Goal: Task Accomplishment & Management: Manage account settings

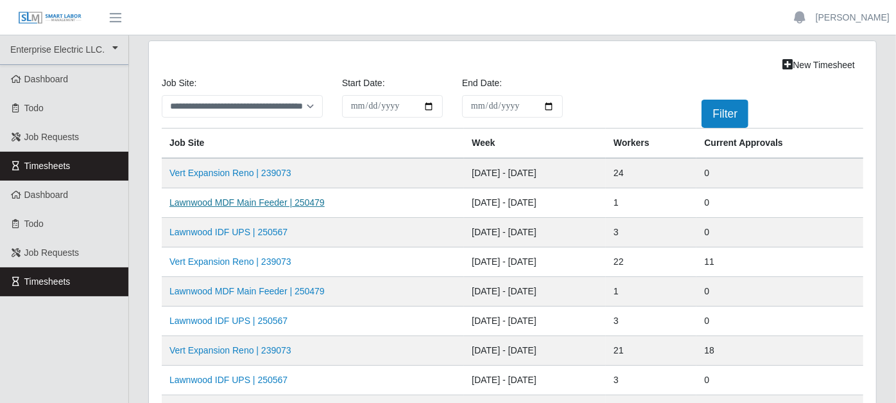
click at [253, 202] on link "Lawnwood MDF Main Feeder | 250479" at bounding box center [247, 202] width 155 height 10
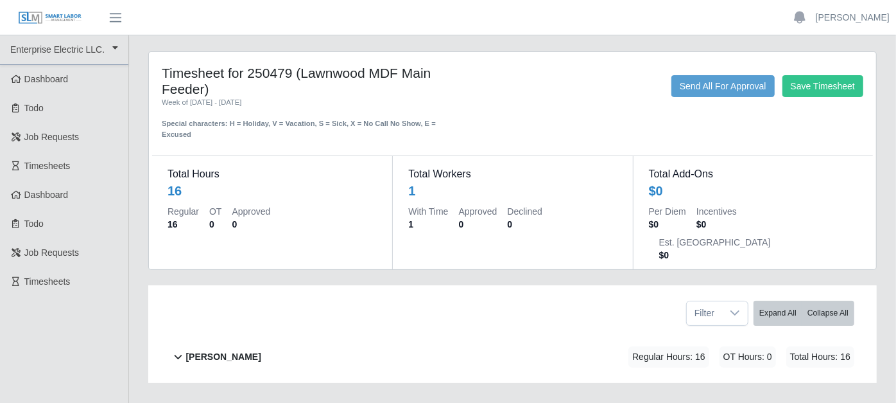
click at [181, 349] on icon at bounding box center [178, 356] width 15 height 15
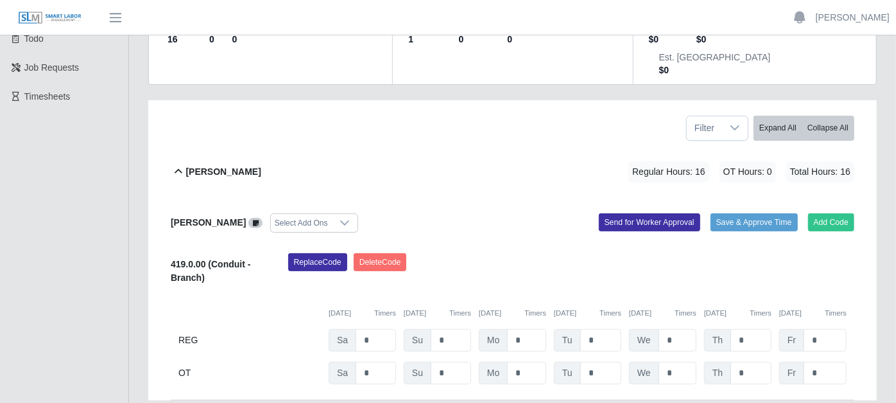
scroll to position [214, 0]
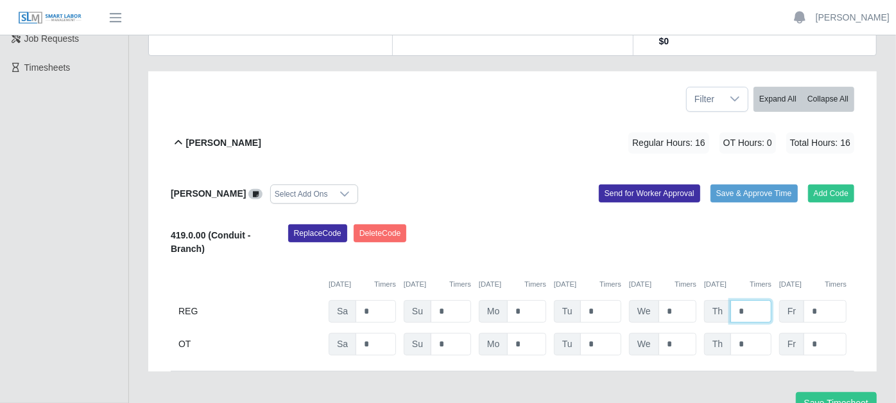
click at [754, 300] on input "*" at bounding box center [751, 311] width 41 height 22
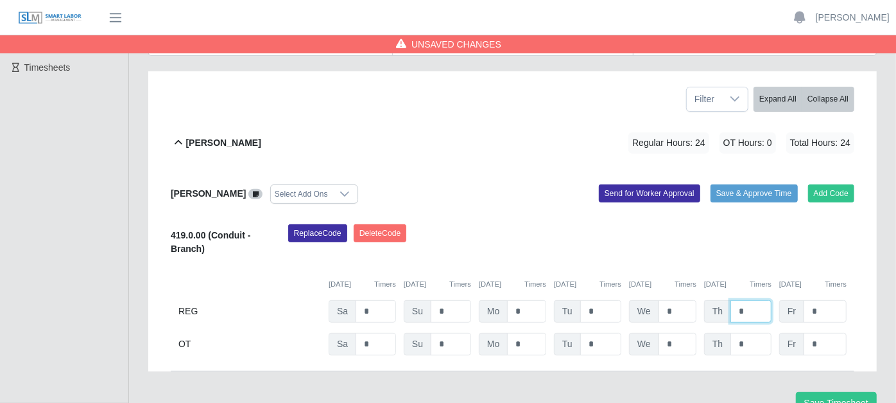
type input "*"
click at [839, 381] on div "Timesheet for 250479 (Lawnwood MDF Main Feeder) Week of 08/30/2025 - 09/05/2025…" at bounding box center [513, 136] width 748 height 597
click at [833, 392] on button "Save Timesheet" at bounding box center [836, 403] width 81 height 22
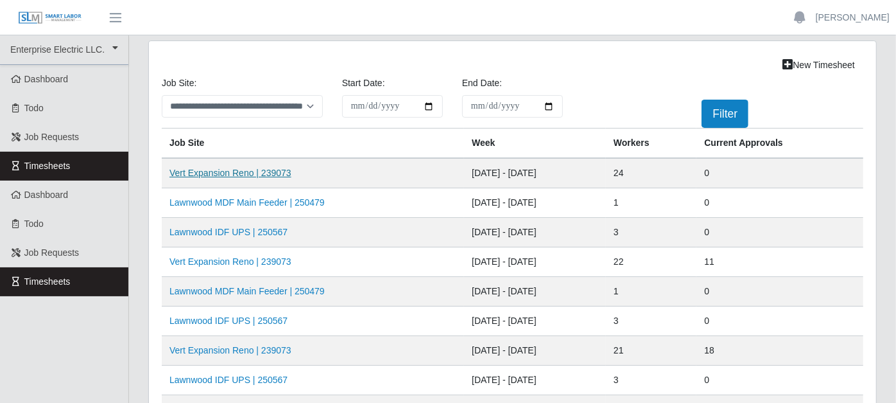
click at [264, 170] on link "Vert Expansion Reno | 239073" at bounding box center [231, 173] width 122 height 10
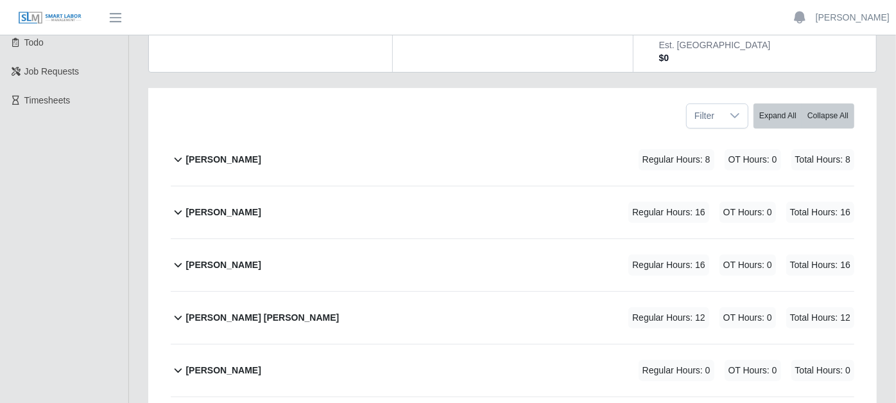
scroll to position [214, 0]
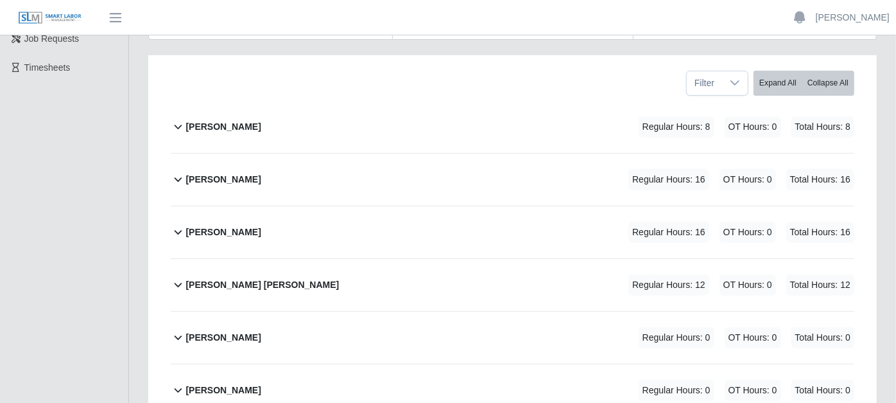
click at [178, 277] on icon at bounding box center [178, 284] width 15 height 15
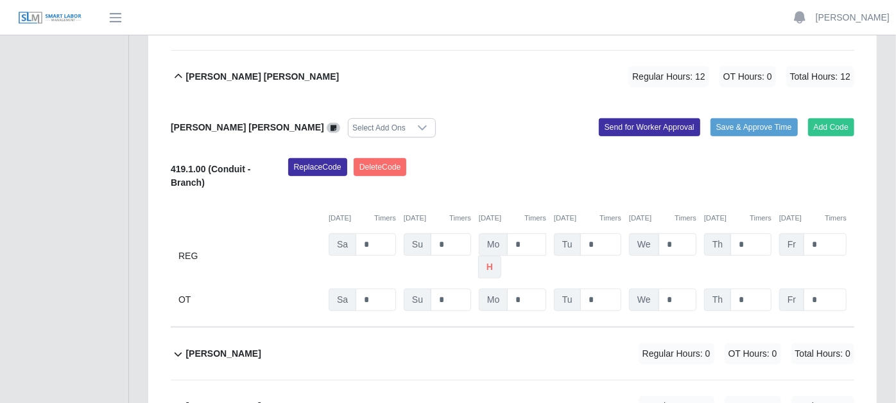
scroll to position [428, 0]
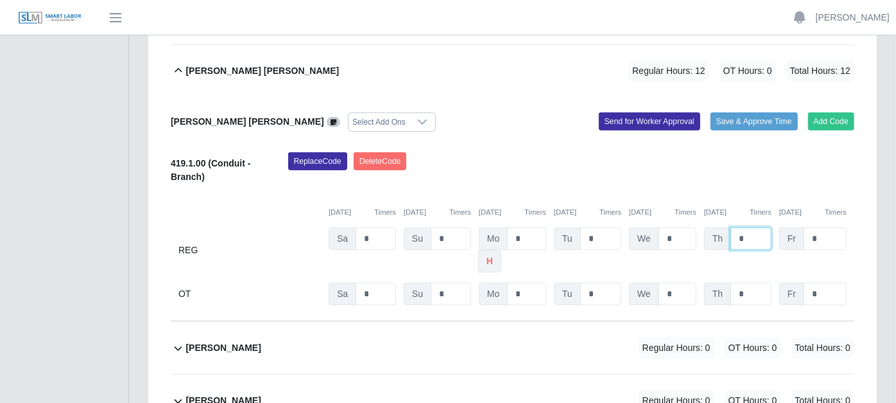
click at [748, 227] on input "*" at bounding box center [751, 238] width 41 height 22
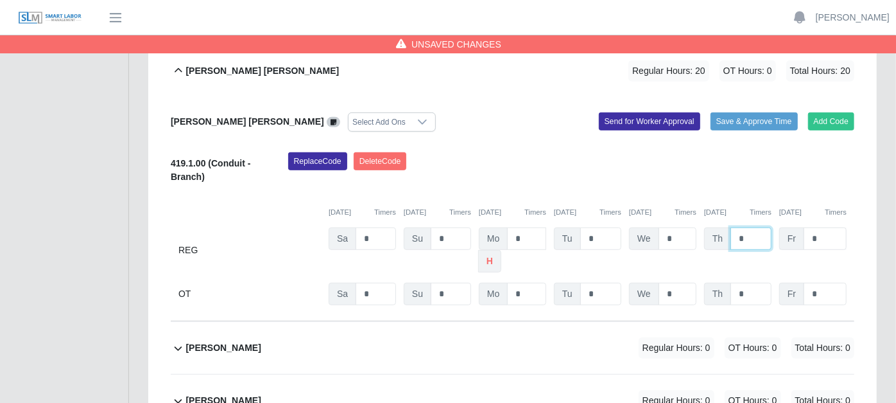
type input "*"
click at [827, 227] on input "*" at bounding box center [825, 238] width 43 height 22
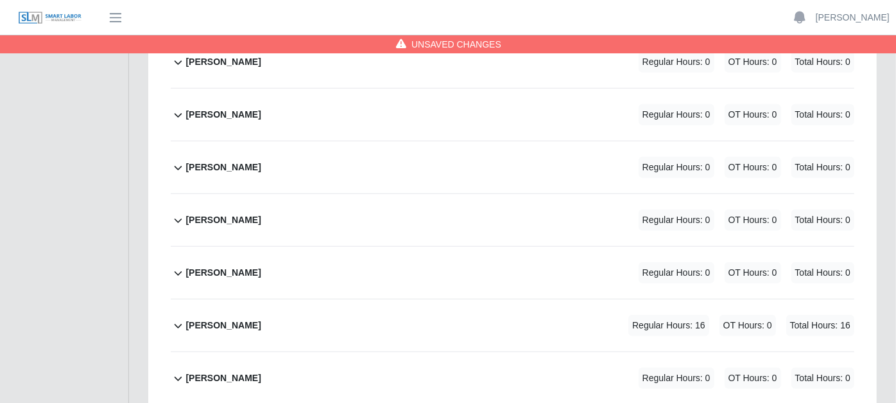
scroll to position [785, 0]
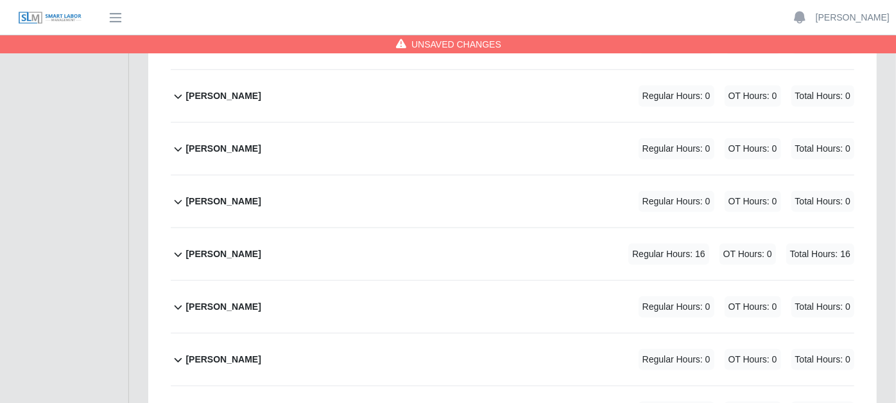
click at [175, 247] on icon at bounding box center [178, 254] width 15 height 15
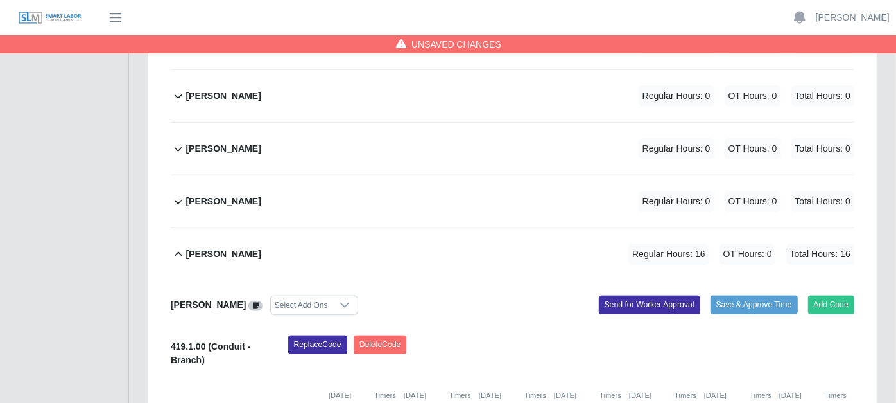
type input "*"
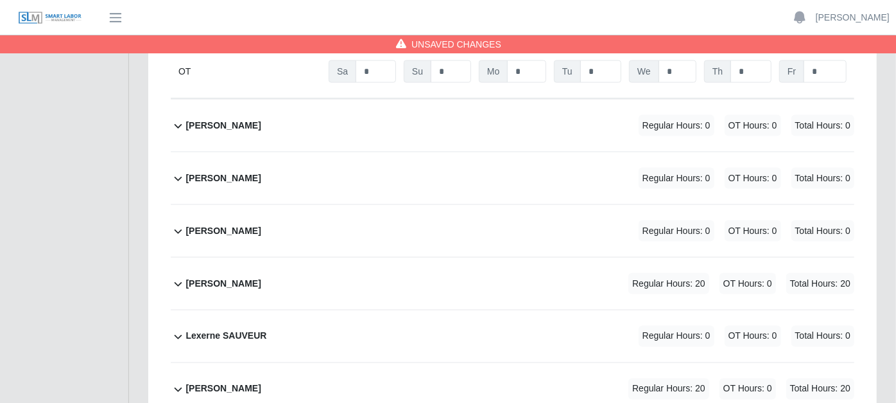
scroll to position [1212, 0]
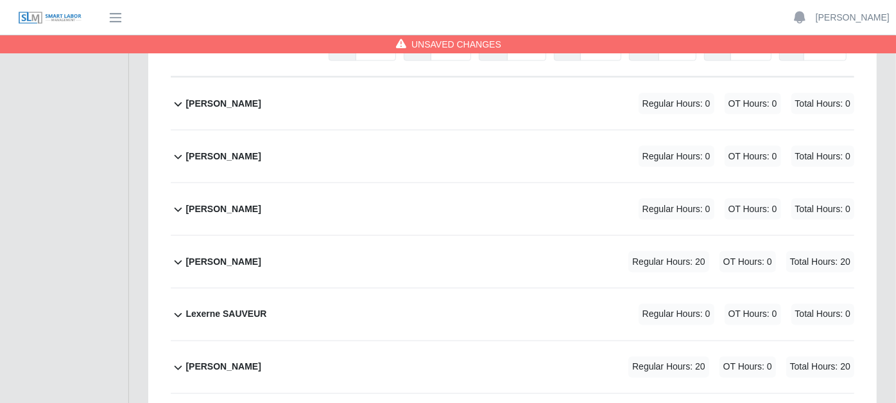
click at [180, 254] on icon at bounding box center [178, 261] width 15 height 15
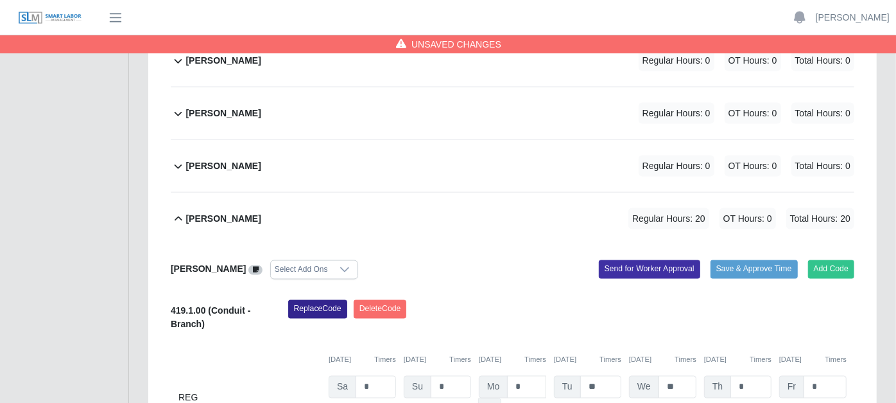
scroll to position [1284, 0]
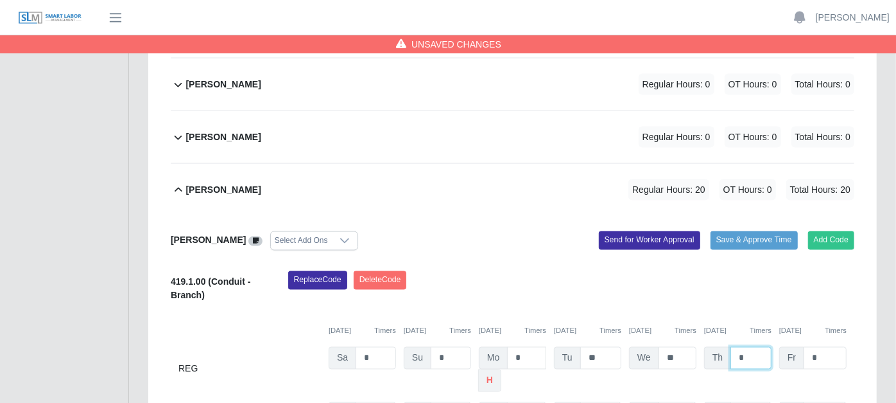
click at [748, 347] on input "*" at bounding box center [751, 358] width 41 height 22
type input "**"
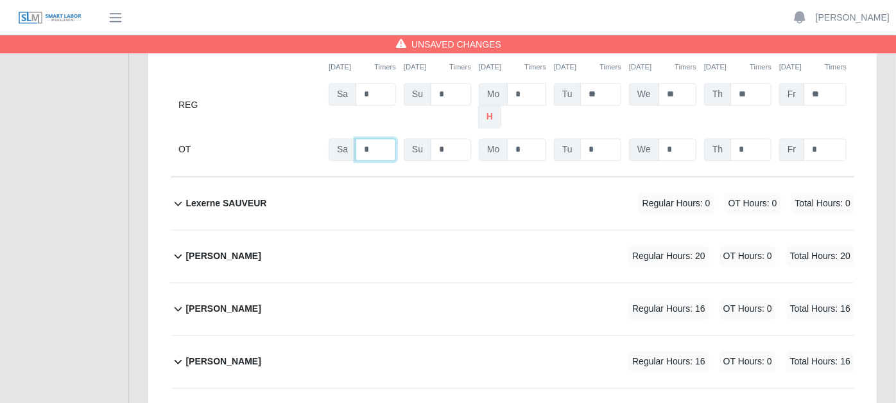
scroll to position [1569, 0]
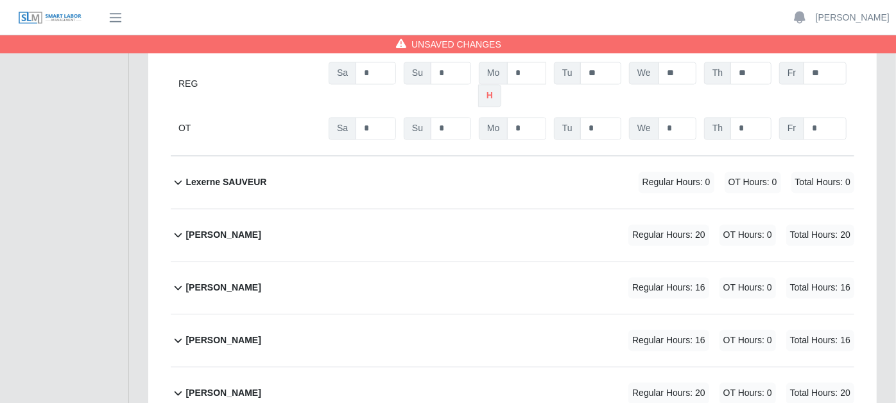
click at [173, 227] on icon at bounding box center [178, 234] width 15 height 15
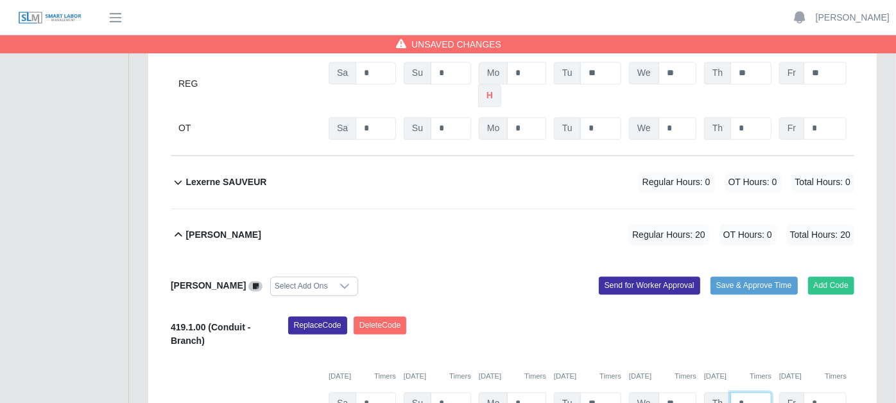
click at [748, 392] on input "*" at bounding box center [751, 403] width 41 height 22
type input "**"
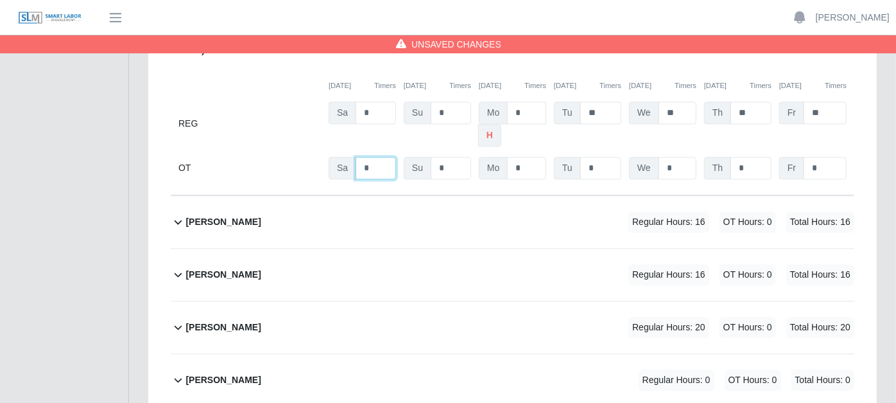
scroll to position [1931, 0]
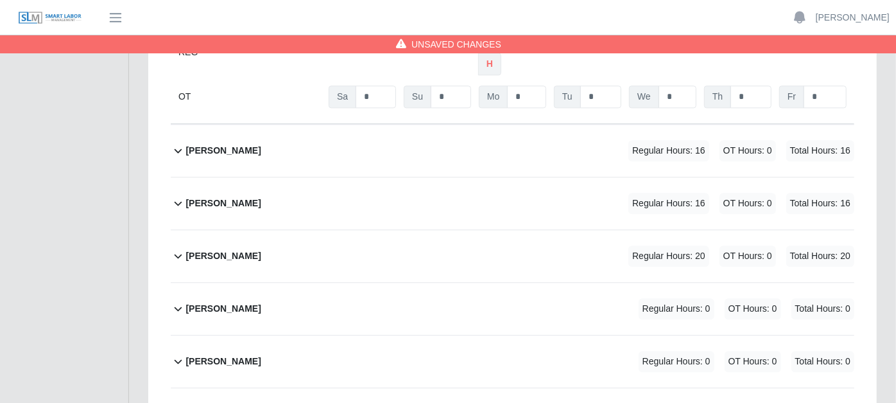
click at [178, 195] on icon at bounding box center [178, 202] width 15 height 15
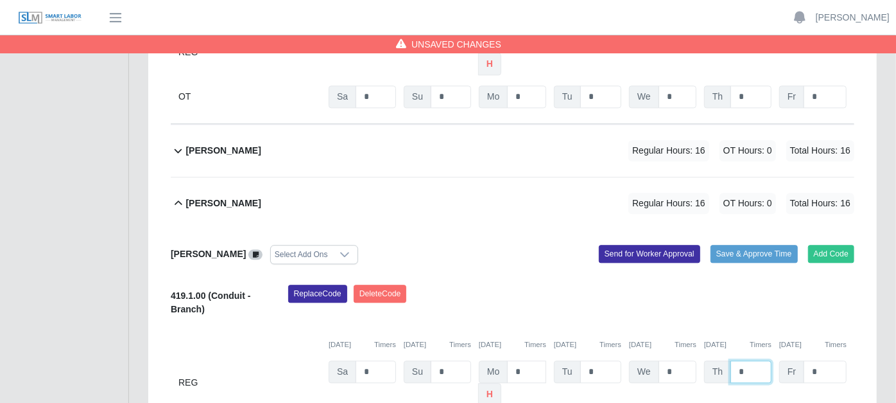
click at [746, 360] on input "*" at bounding box center [751, 371] width 41 height 22
type input "*"
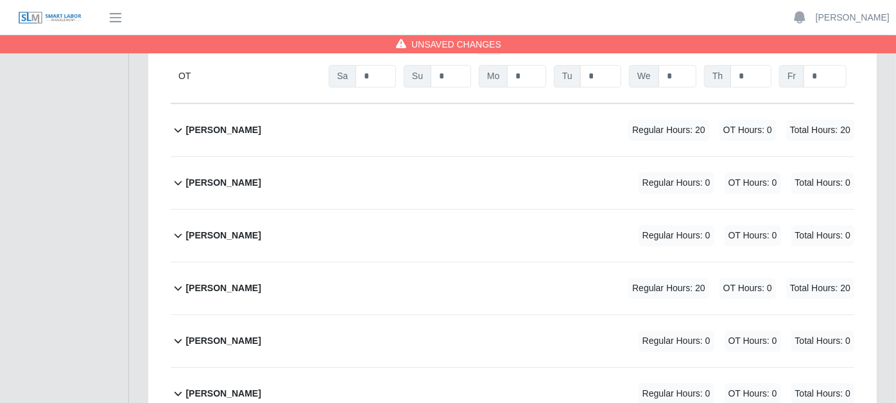
scroll to position [2287, 0]
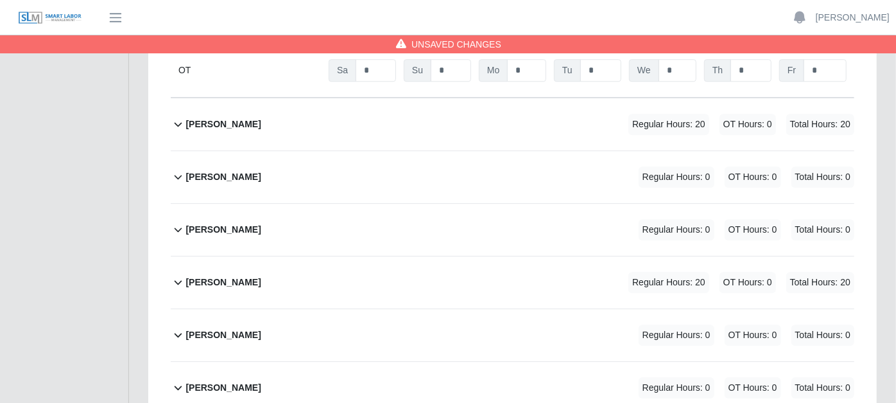
click at [181, 123] on icon at bounding box center [179, 125] width 8 height 4
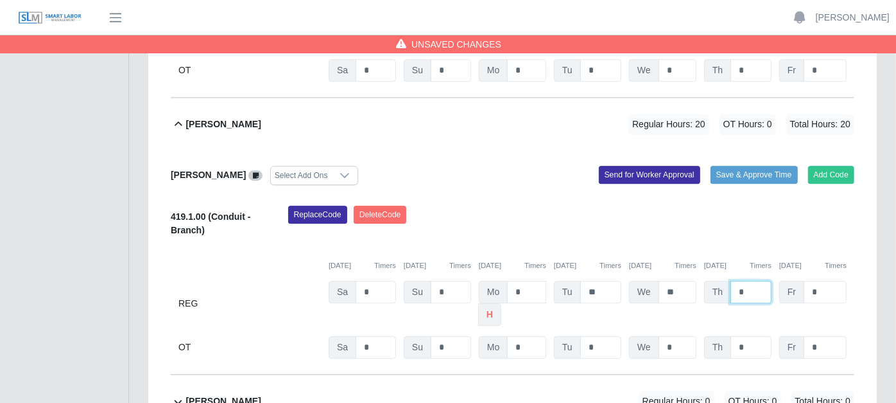
click at [751, 281] on input "*" at bounding box center [751, 292] width 41 height 22
type input "**"
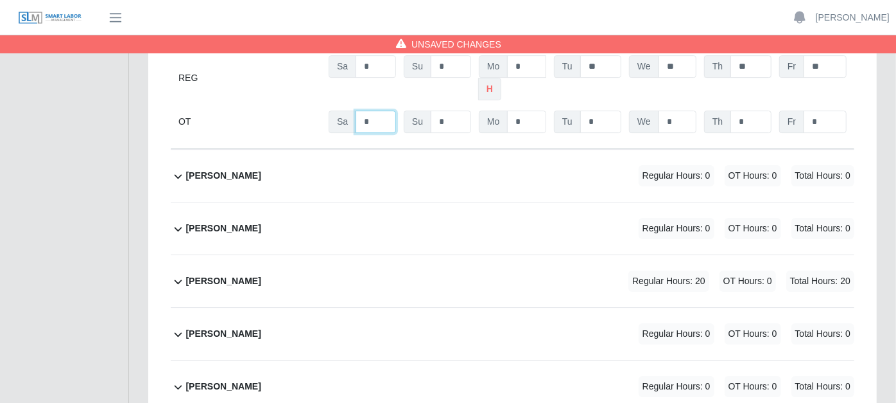
scroll to position [2573, 0]
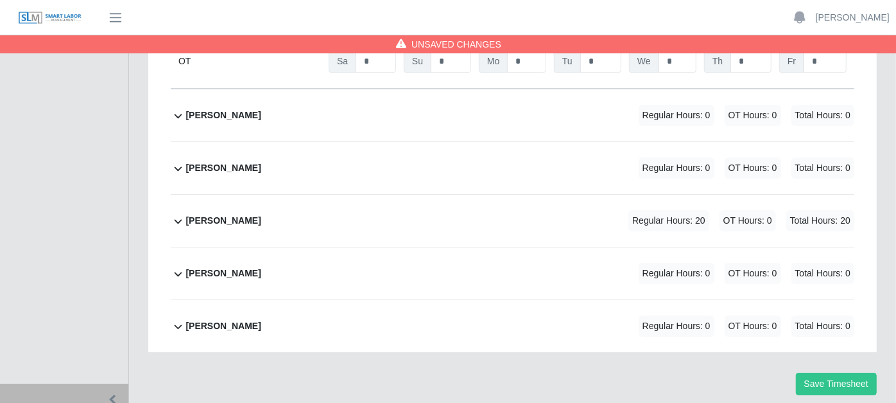
click at [176, 213] on icon at bounding box center [178, 220] width 15 height 15
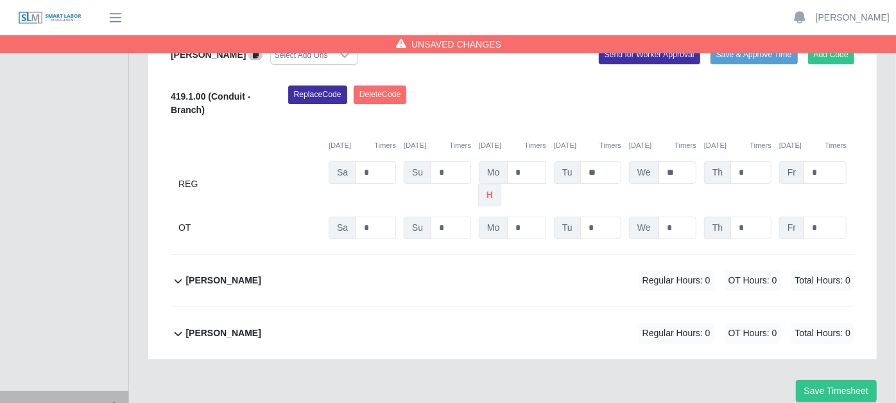
scroll to position [2797, 0]
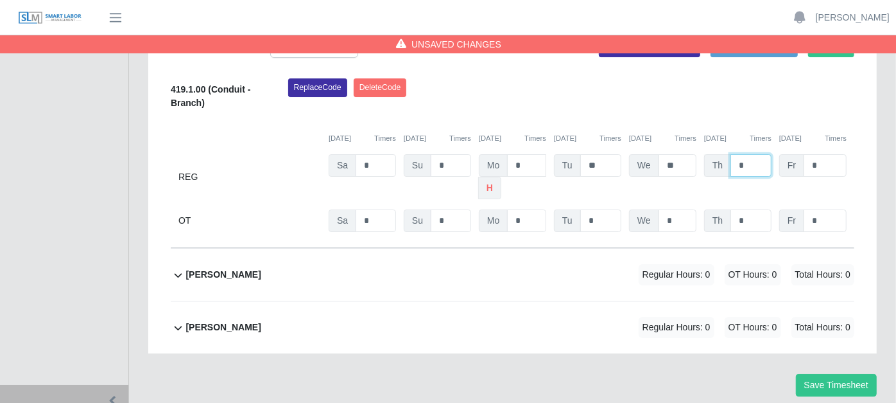
click at [757, 154] on input "*" at bounding box center [751, 165] width 41 height 22
type input "**"
click at [827, 374] on button "Save Timesheet" at bounding box center [836, 385] width 81 height 22
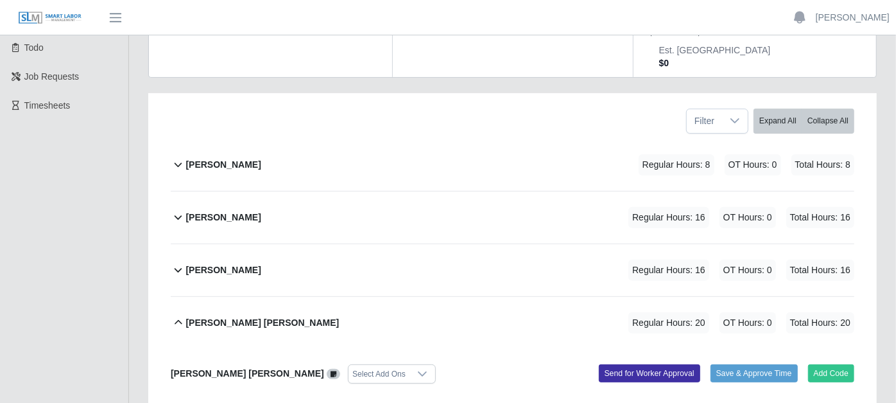
scroll to position [157, 0]
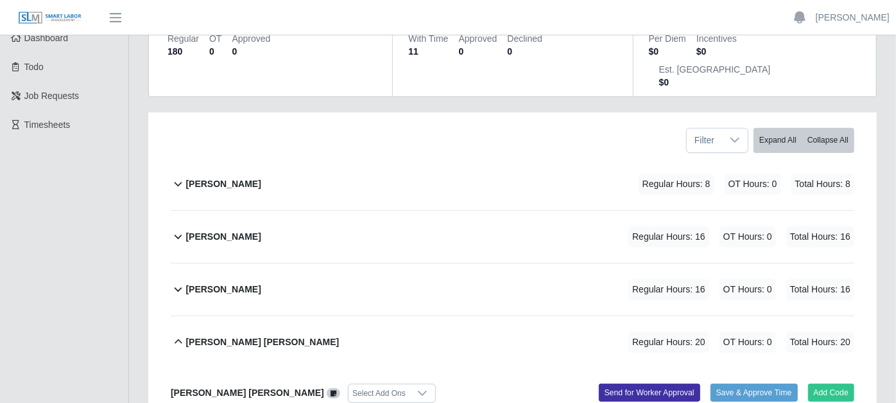
click at [179, 281] on icon at bounding box center [178, 288] width 15 height 15
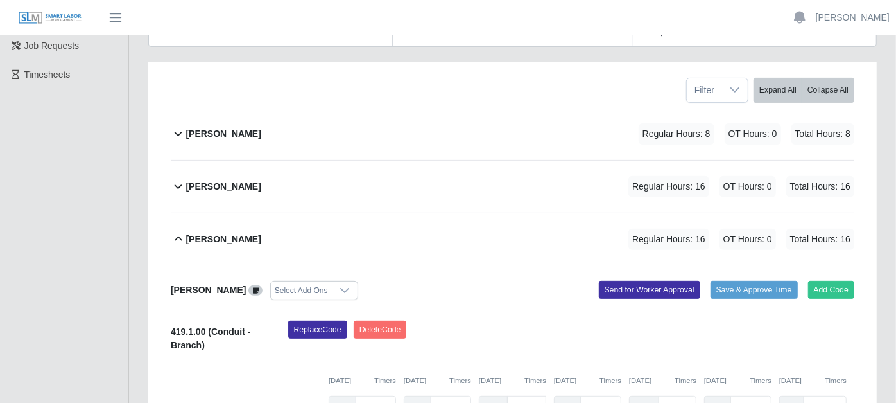
scroll to position [228, 0]
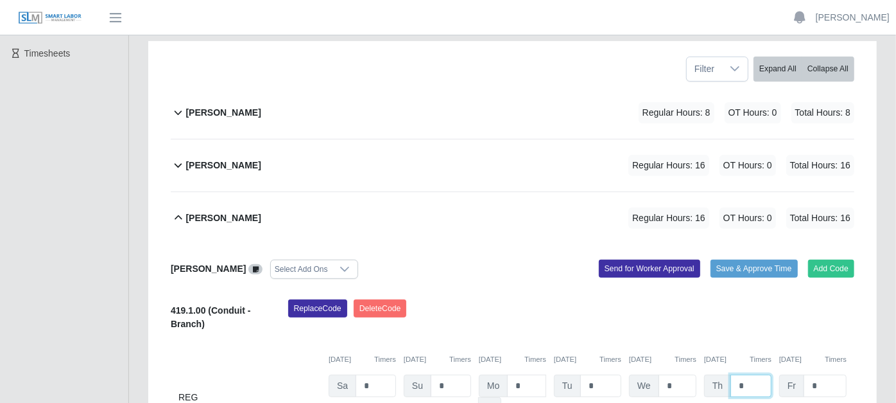
click at [750, 374] on input "*" at bounding box center [751, 385] width 41 height 22
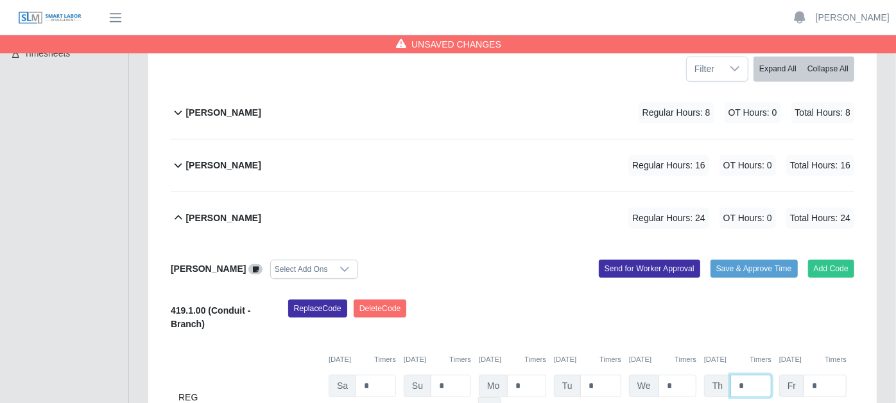
type input "*"
click at [844, 374] on input "*" at bounding box center [825, 385] width 43 height 22
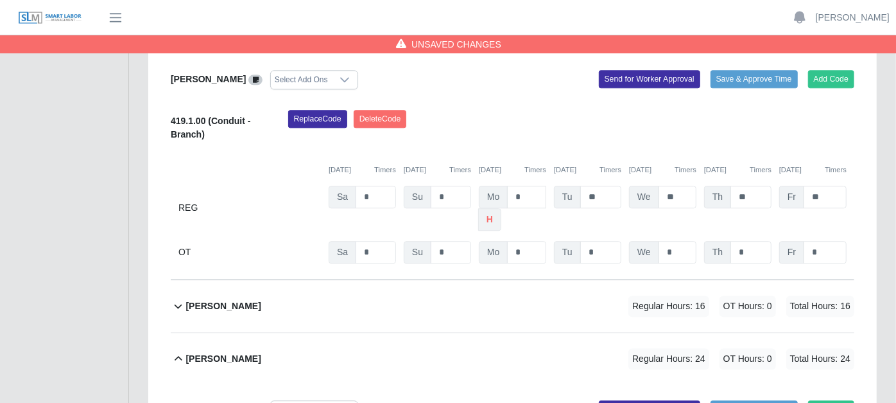
scroll to position [2012, 0]
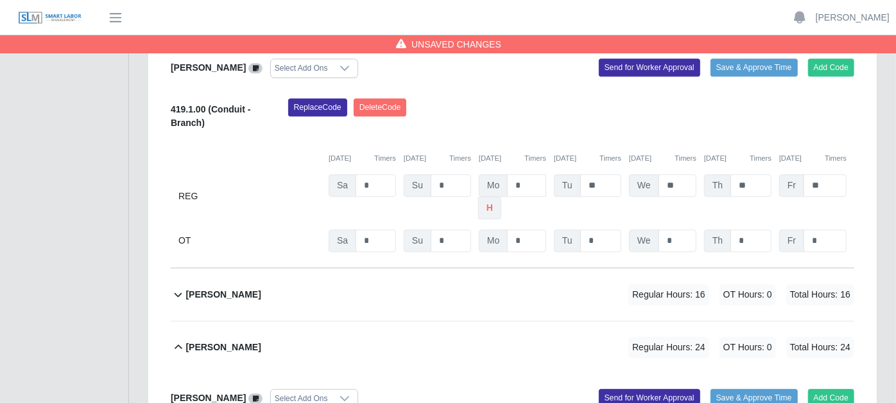
click at [176, 293] on icon at bounding box center [179, 295] width 8 height 4
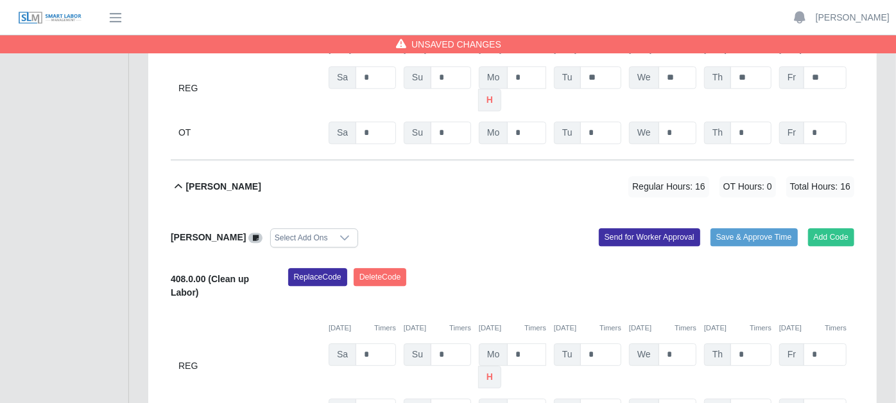
scroll to position [2154, 0]
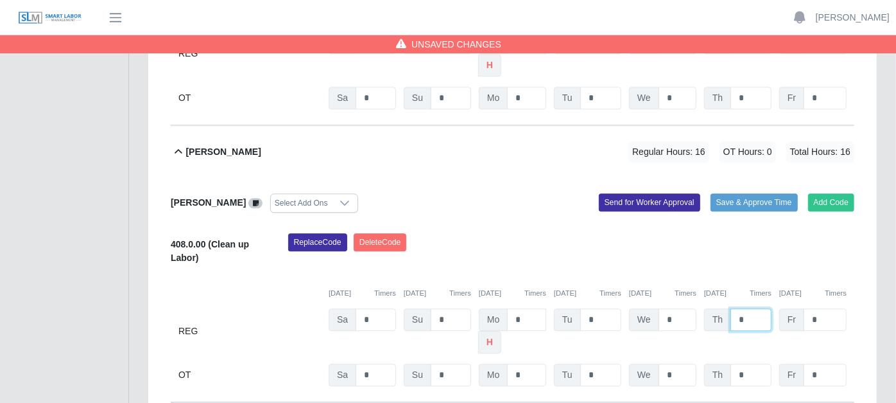
click at [756, 308] on input "*" at bounding box center [751, 319] width 41 height 22
type input "*"
click at [825, 308] on input "*" at bounding box center [825, 319] width 43 height 22
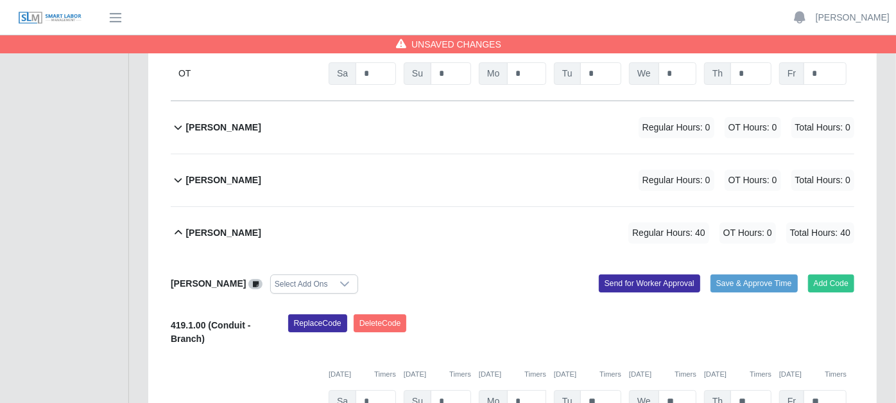
scroll to position [3248, 0]
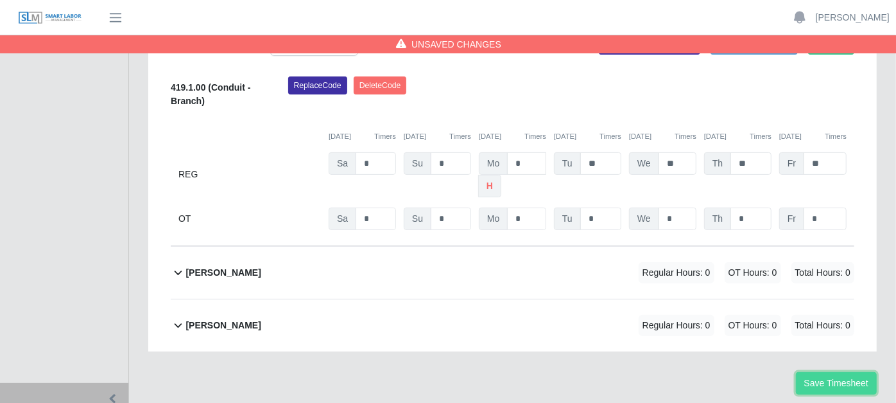
click at [842, 372] on button "Save Timesheet" at bounding box center [836, 383] width 81 height 22
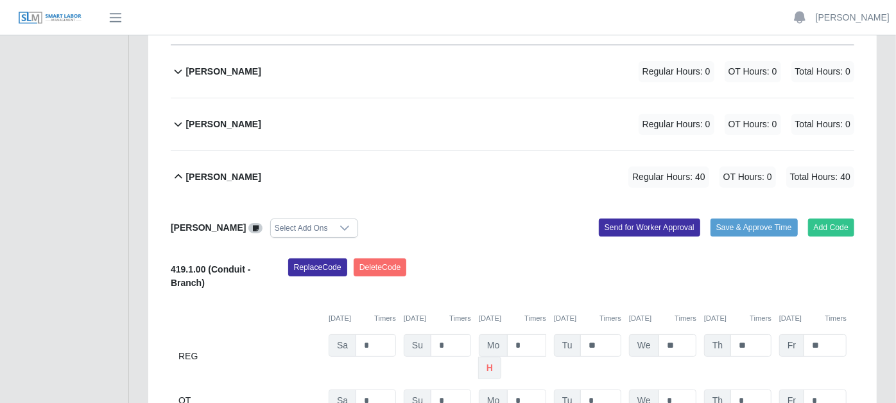
scroll to position [3034, 0]
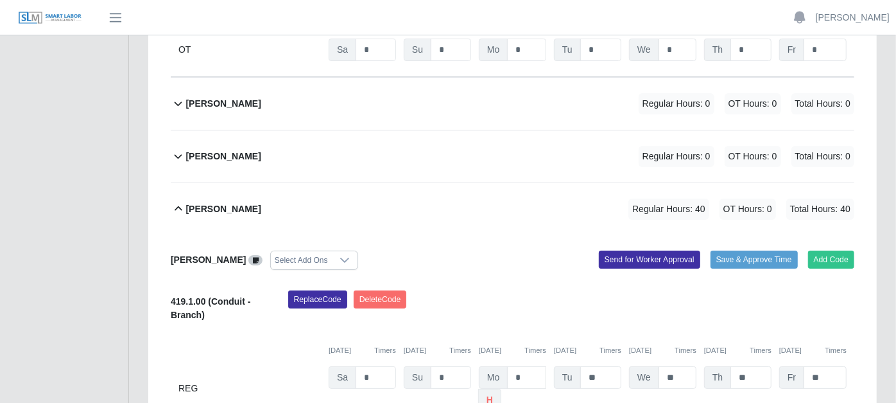
click at [178, 201] on icon at bounding box center [178, 208] width 15 height 15
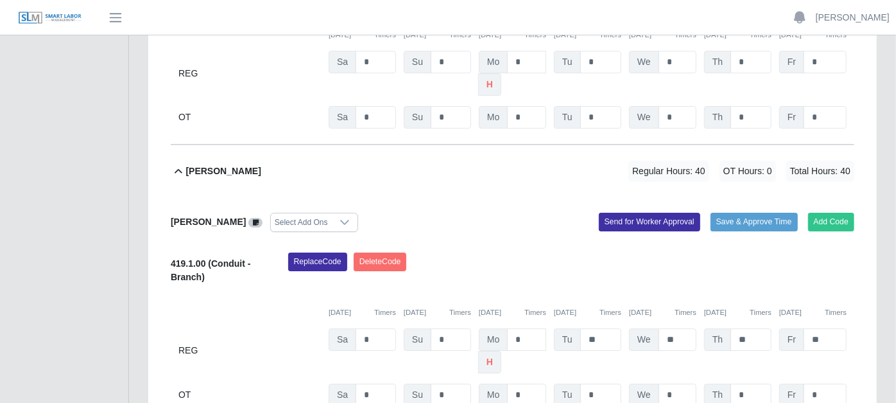
scroll to position [2667, 0]
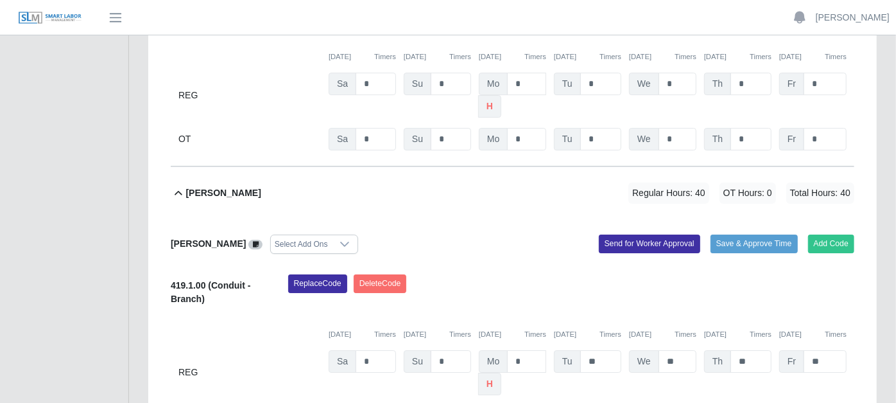
click at [175, 186] on icon at bounding box center [178, 193] width 15 height 15
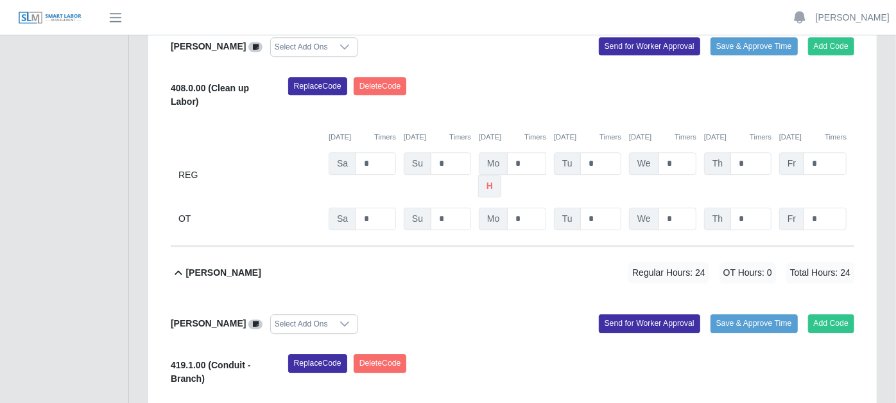
scroll to position [2382, 0]
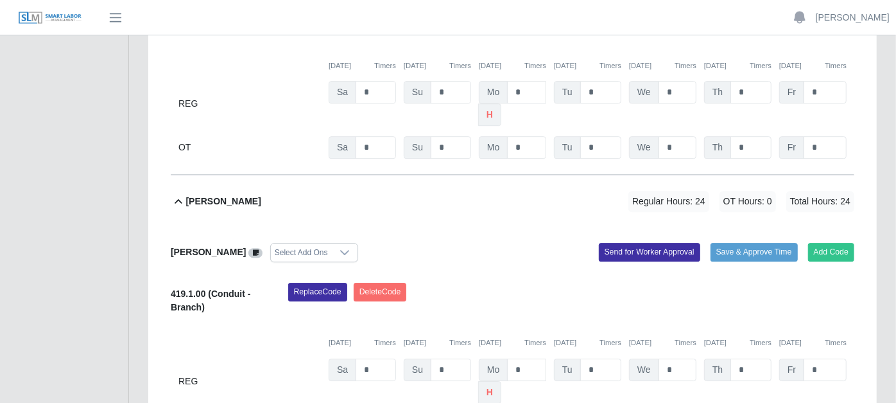
click at [178, 194] on icon at bounding box center [178, 201] width 15 height 15
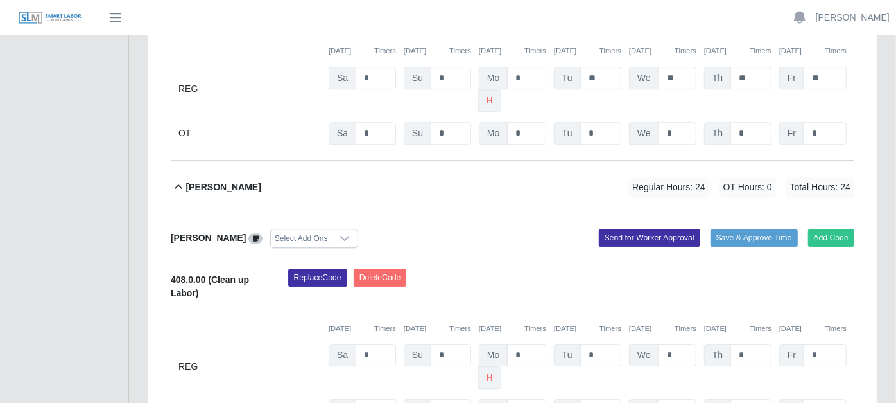
scroll to position [2097, 0]
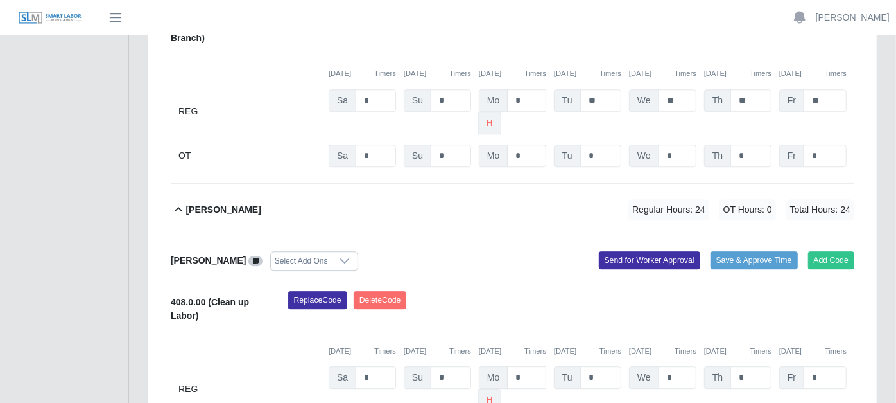
click at [176, 207] on icon at bounding box center [179, 209] width 8 height 4
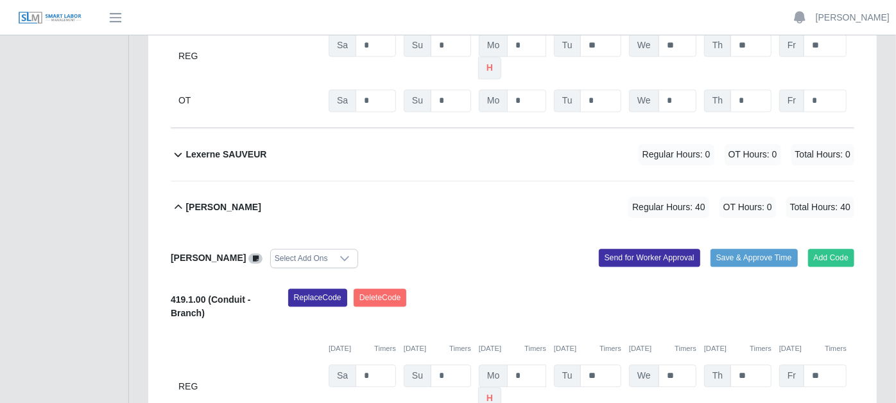
scroll to position [1811, 0]
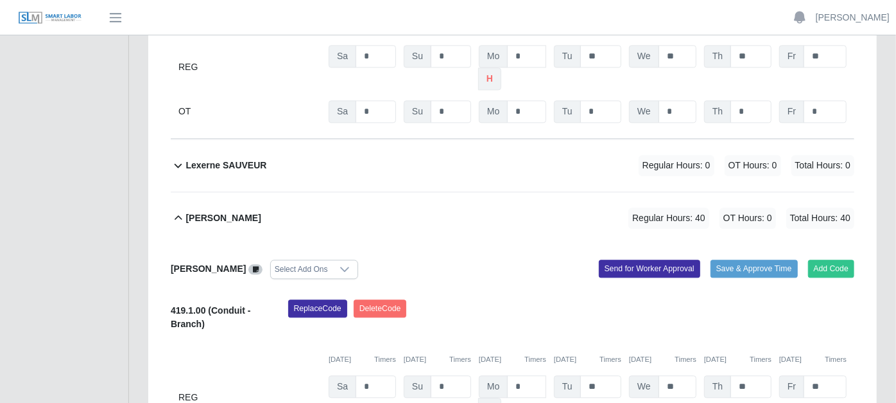
click at [177, 210] on icon at bounding box center [178, 217] width 15 height 15
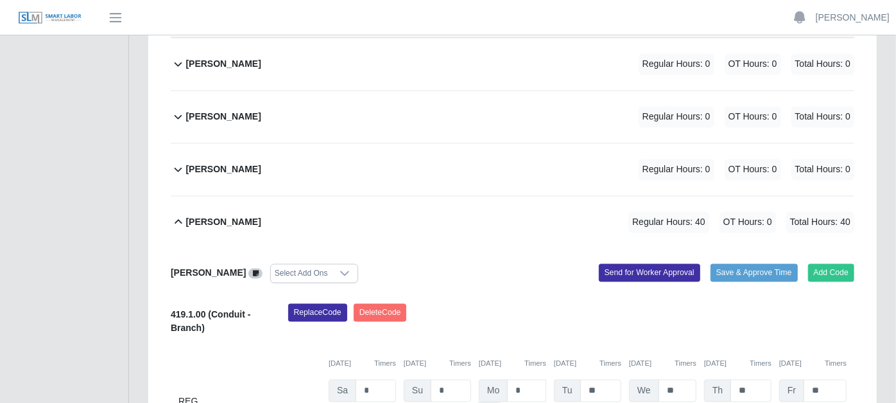
scroll to position [1454, 0]
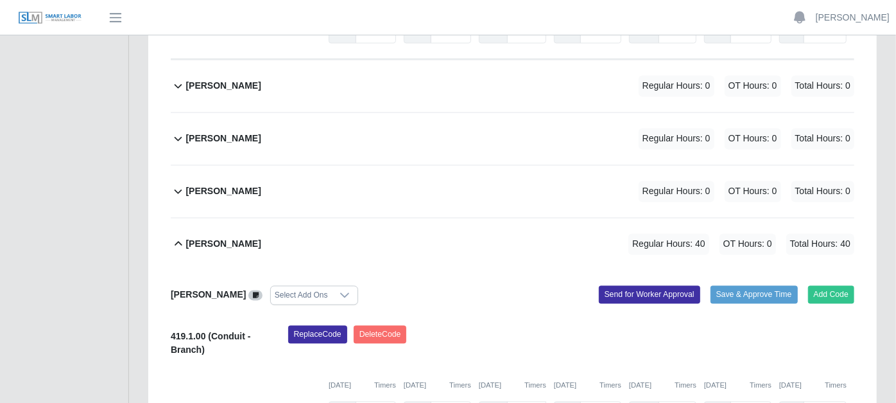
click at [178, 236] on icon at bounding box center [178, 243] width 15 height 15
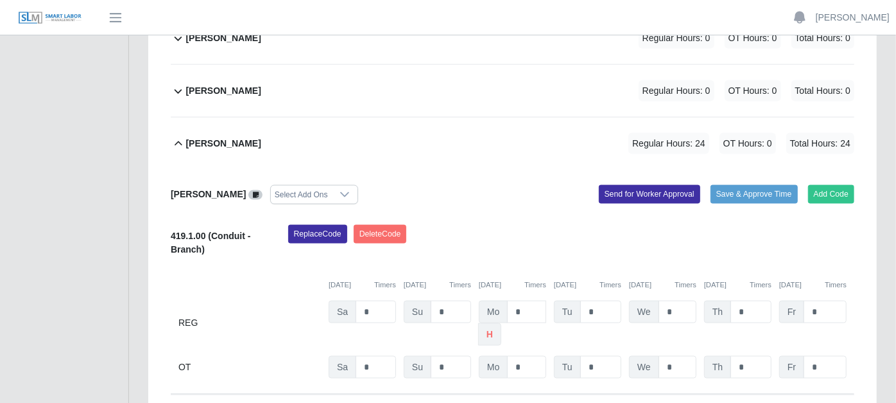
scroll to position [1097, 0]
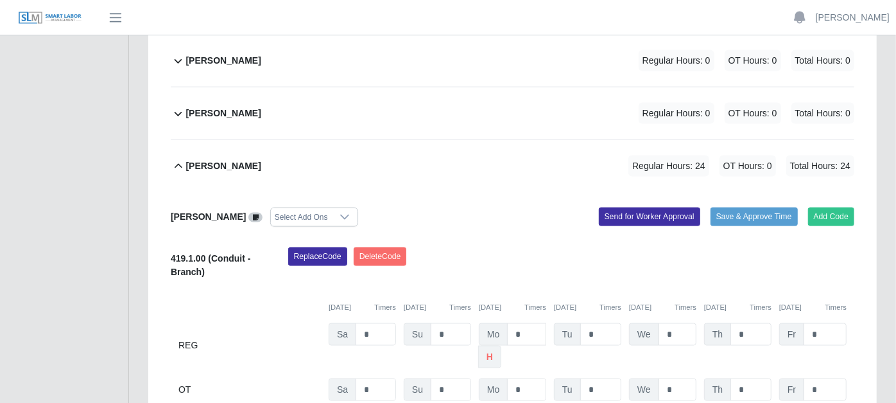
click at [180, 159] on icon at bounding box center [178, 166] width 15 height 15
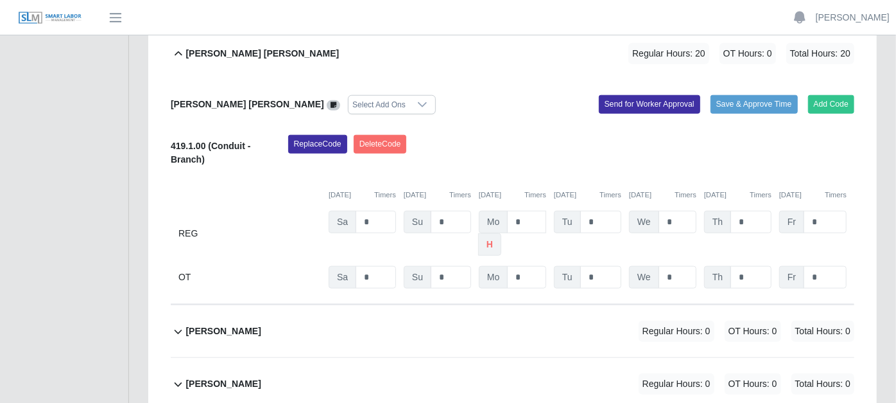
scroll to position [598, 0]
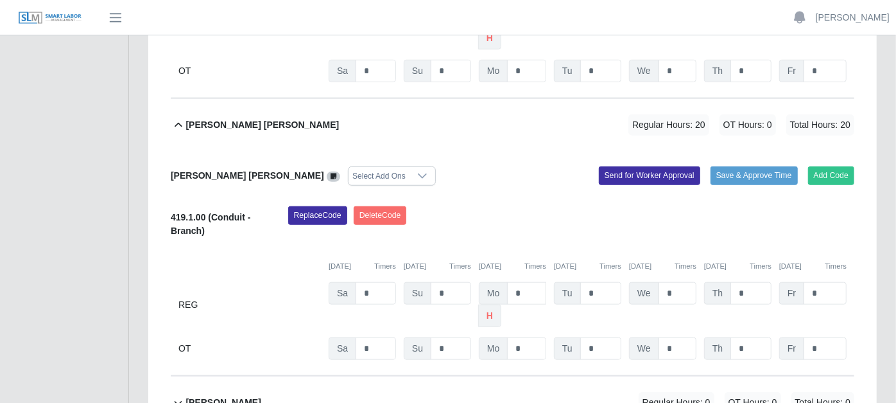
click at [180, 118] on icon at bounding box center [178, 125] width 15 height 15
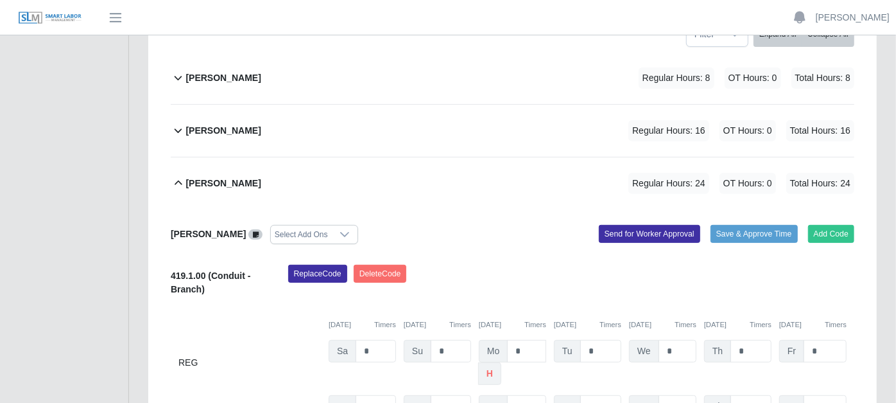
scroll to position [241, 0]
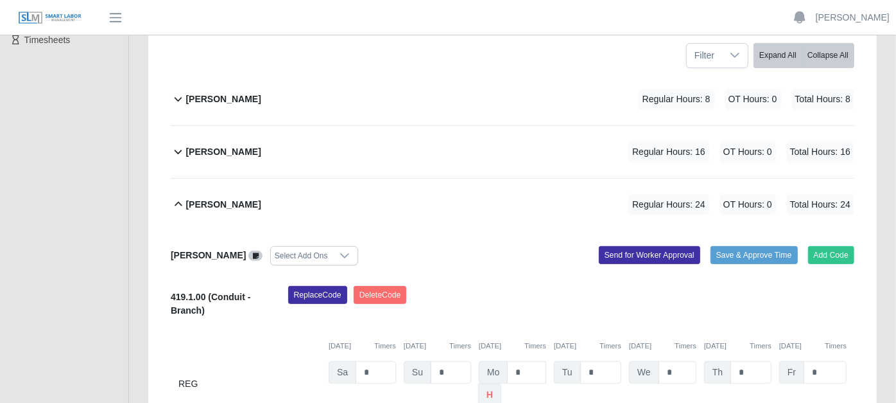
click at [177, 196] on icon at bounding box center [178, 203] width 15 height 15
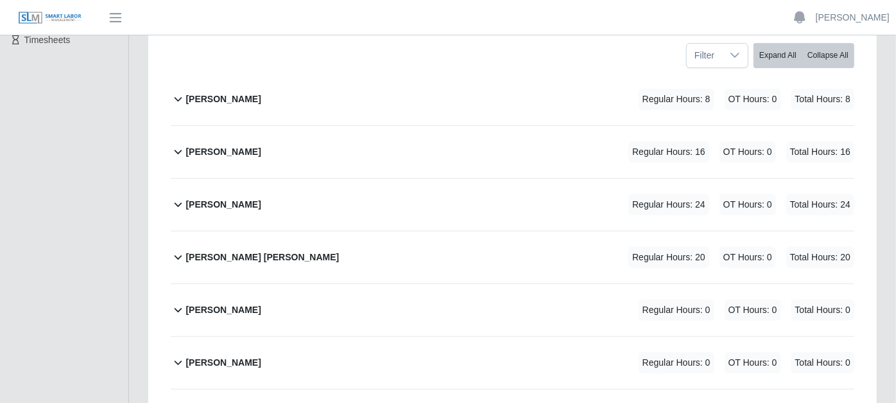
click at [178, 91] on icon at bounding box center [178, 98] width 15 height 15
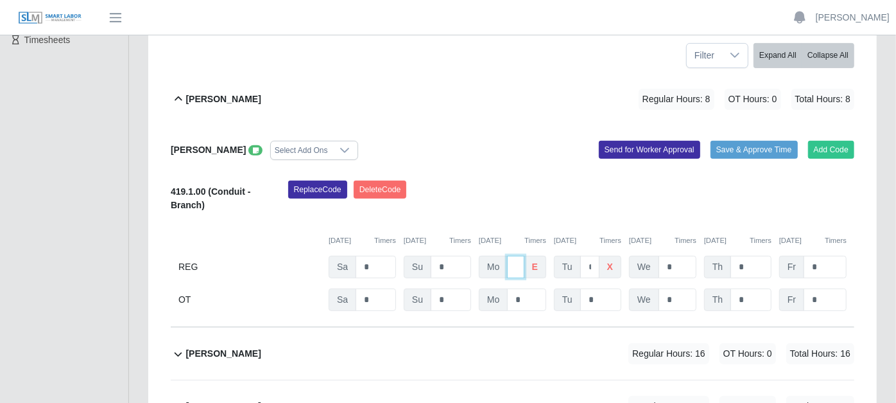
click at [521, 256] on input "*" at bounding box center [515, 267] width 17 height 22
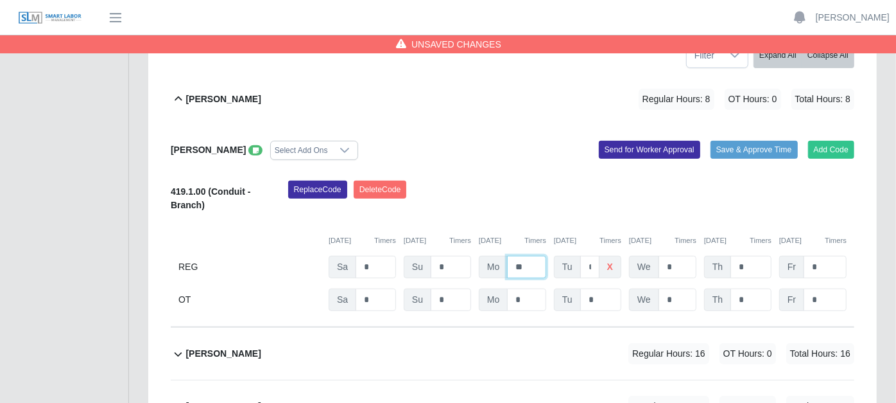
type input "*"
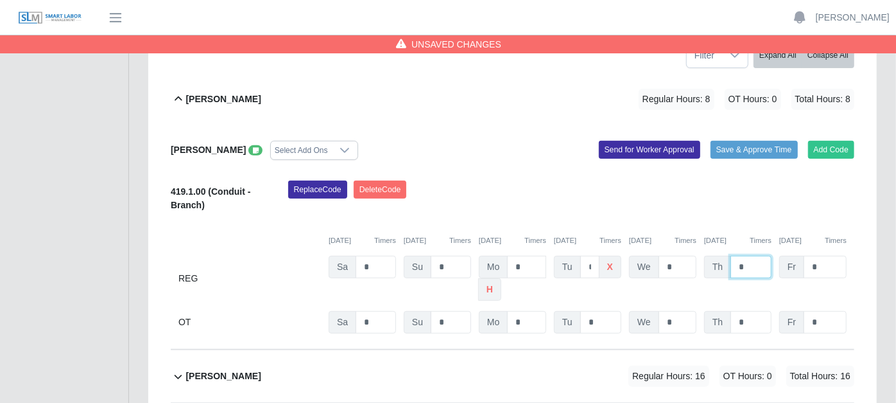
click at [746, 256] on input "*" at bounding box center [751, 267] width 41 height 22
type input "*"
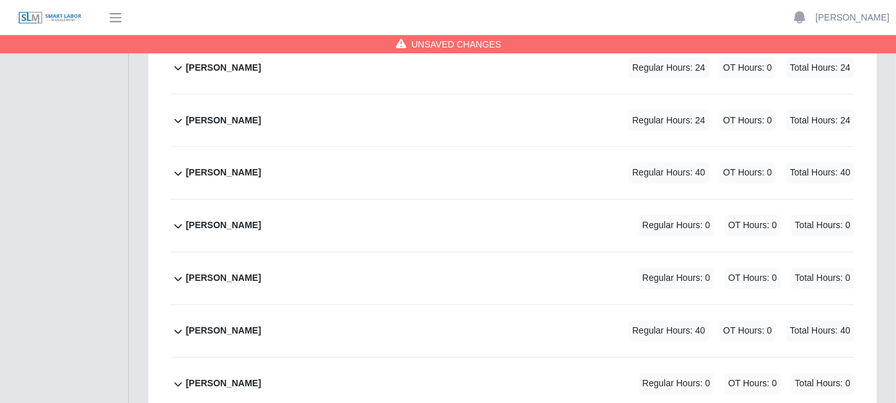
scroll to position [1458, 0]
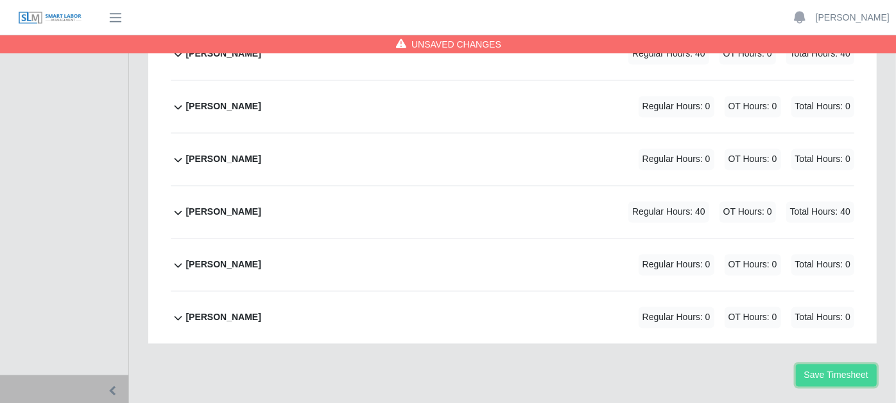
click at [855, 364] on button "Save Timesheet" at bounding box center [836, 375] width 81 height 22
